Goal: Task Accomplishment & Management: Manage account settings

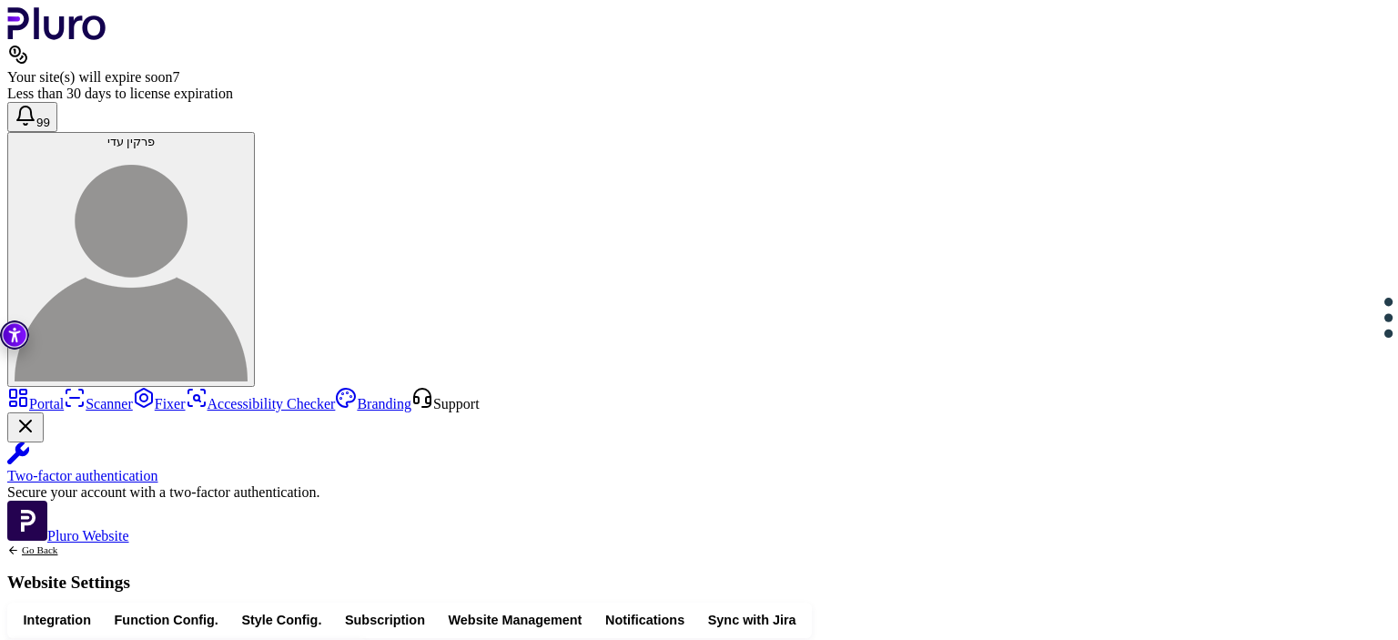
scroll to position [550, 0]
drag, startPoint x: 431, startPoint y: 330, endPoint x: 460, endPoint y: 367, distance: 46.6
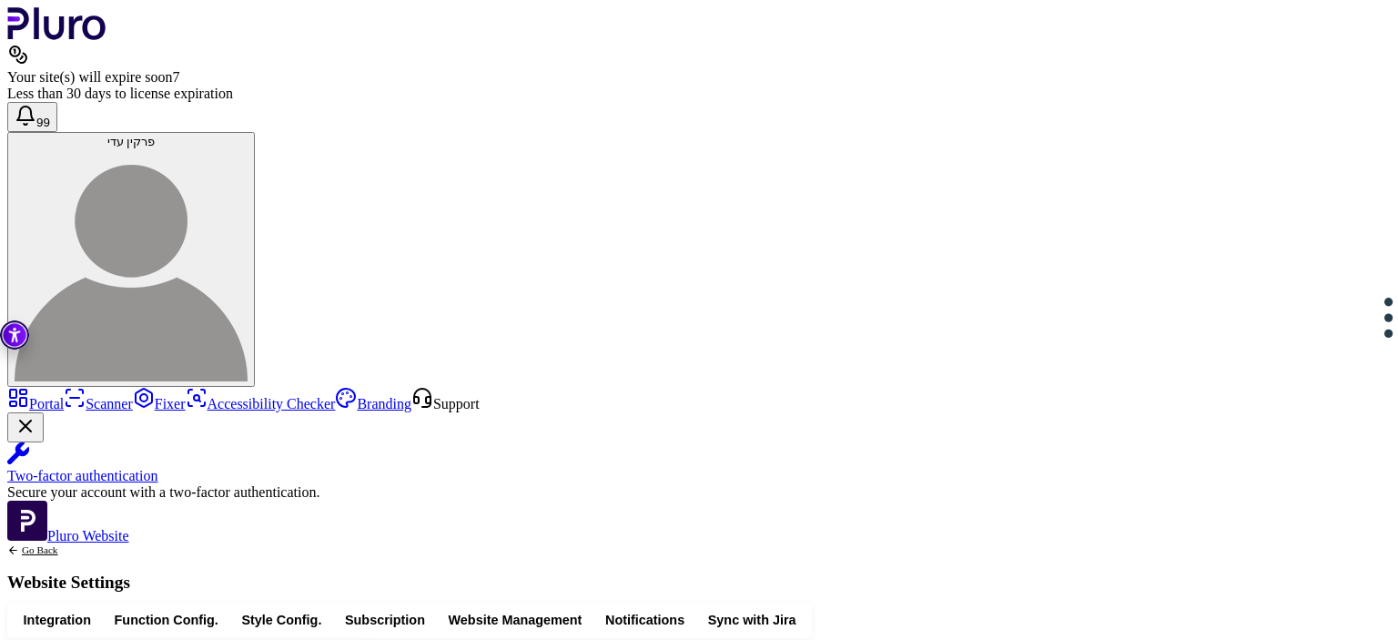
drag, startPoint x: 428, startPoint y: 337, endPoint x: 462, endPoint y: 367, distance: 45.1
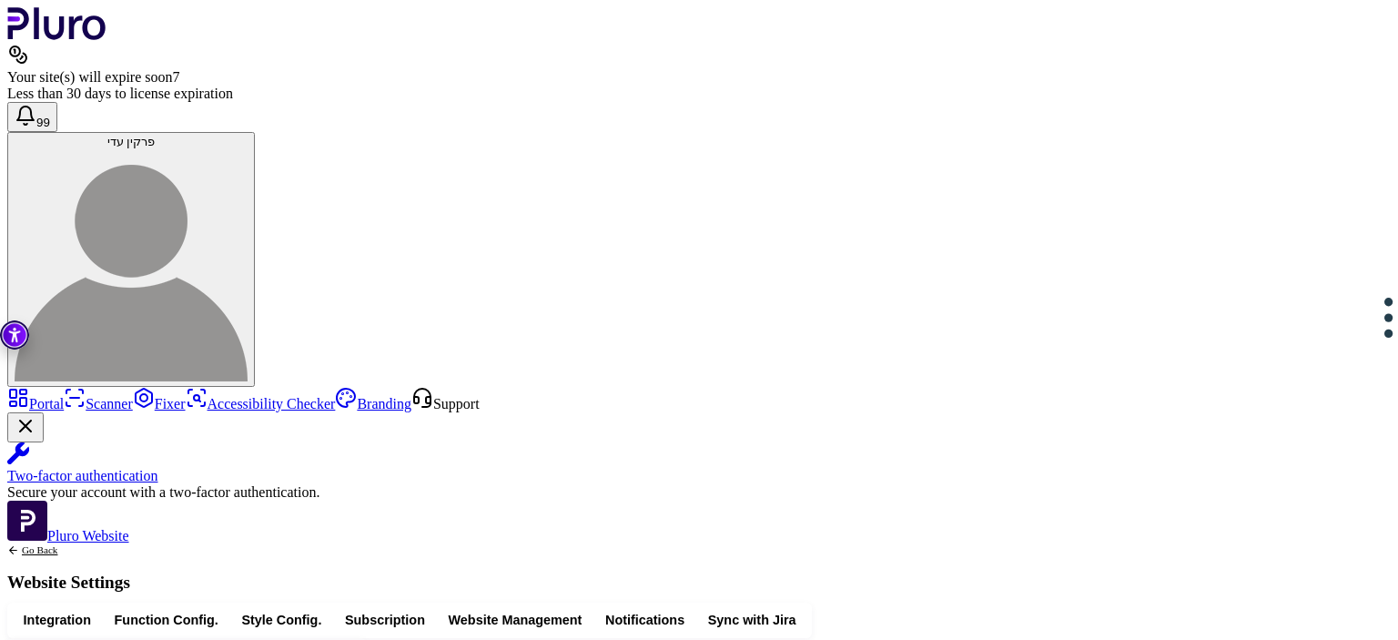
copy div "**********"
drag, startPoint x: 616, startPoint y: 385, endPoint x: 463, endPoint y: 386, distance: 152.9
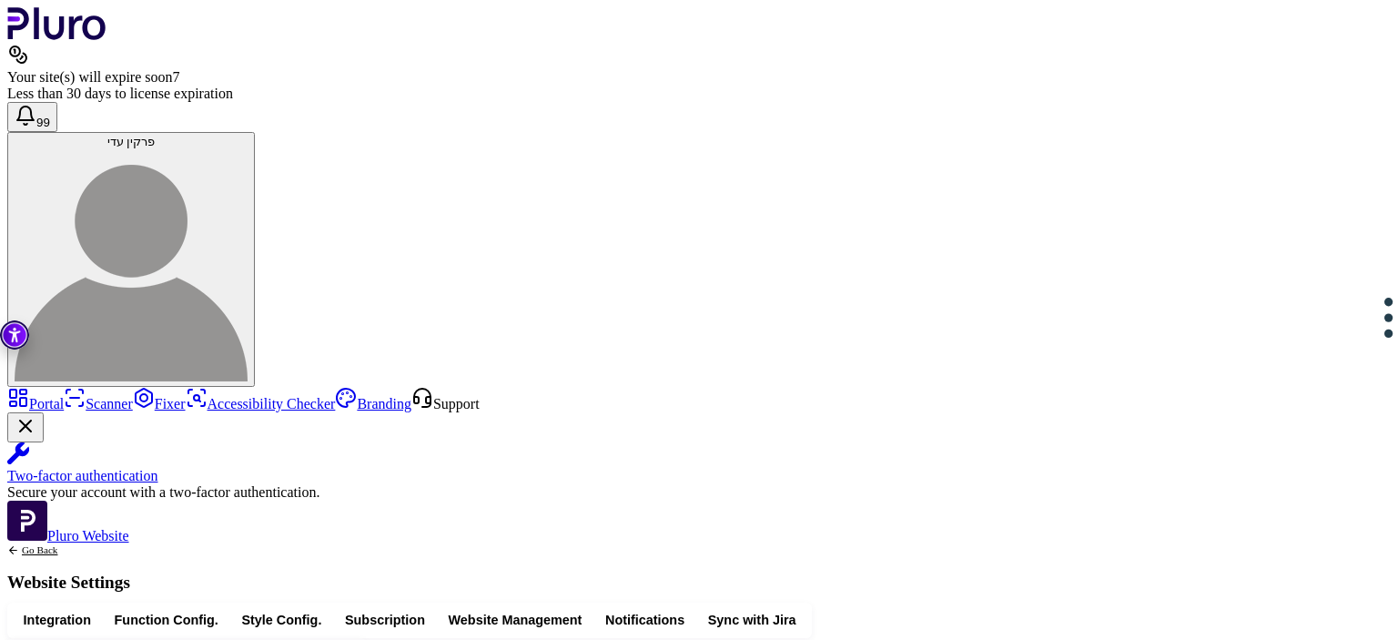
drag, startPoint x: 880, startPoint y: 403, endPoint x: 1027, endPoint y: 401, distance: 146.6
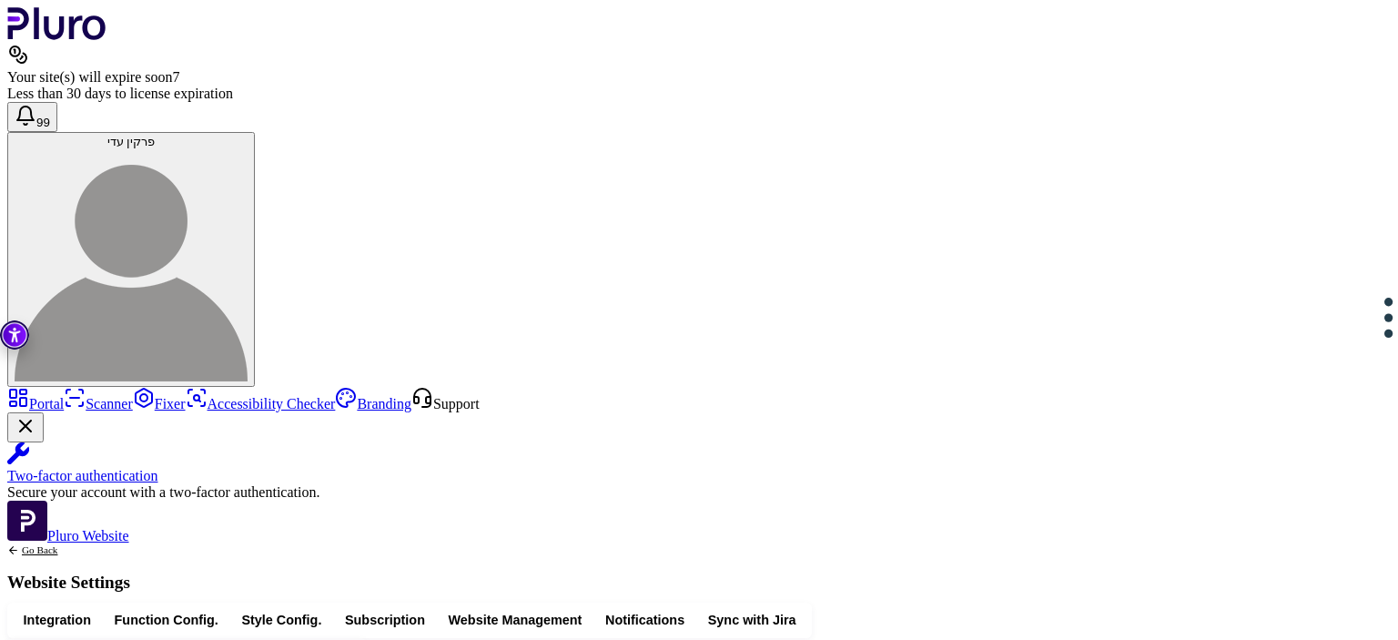
drag, startPoint x: 462, startPoint y: 351, endPoint x: 618, endPoint y: 351, distance: 155.7
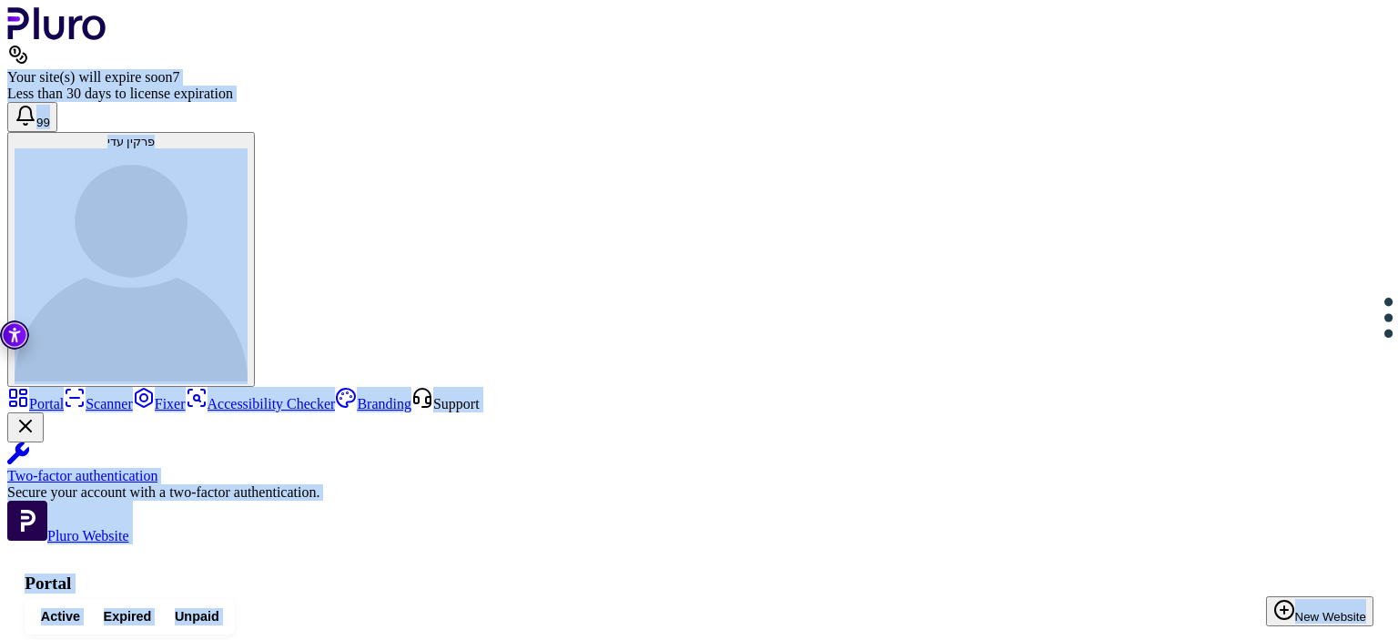
drag, startPoint x: 736, startPoint y: 459, endPoint x: 439, endPoint y: -46, distance: 585.2
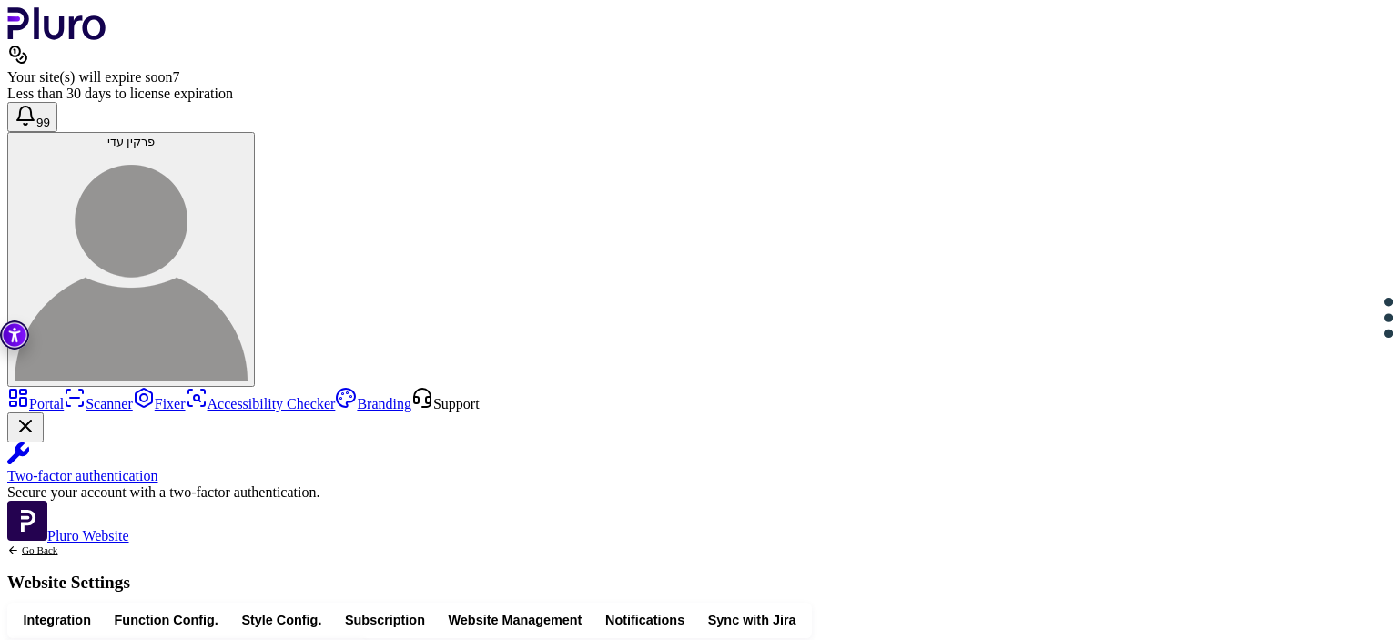
scroll to position [622, 0]
